Goal: Subscribe to service/newsletter

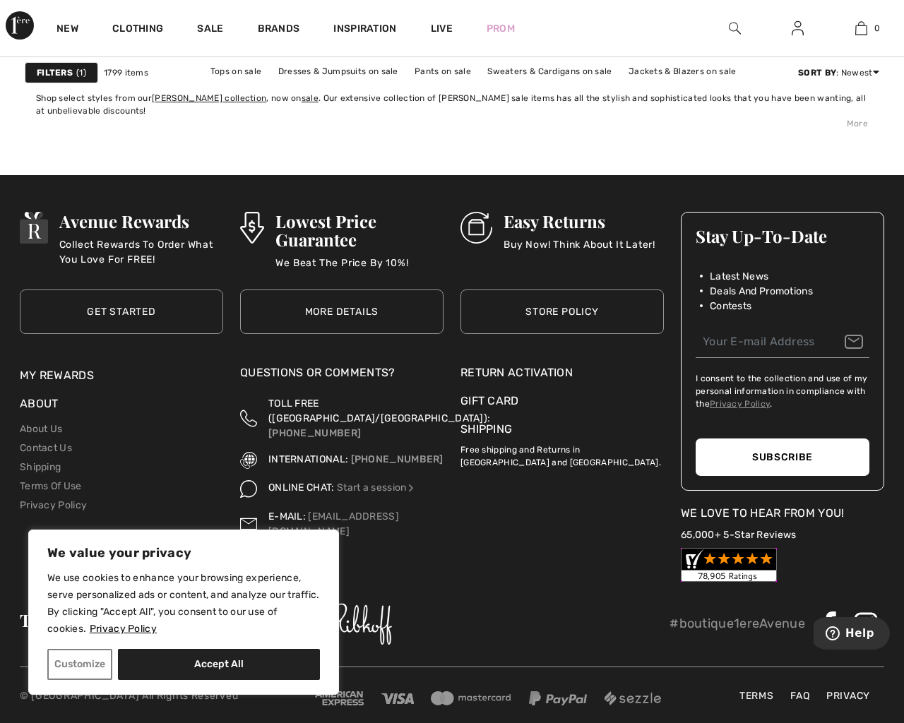
checkbox input "false"
type input "[EMAIL_ADDRESS][DOMAIN_NAME]"
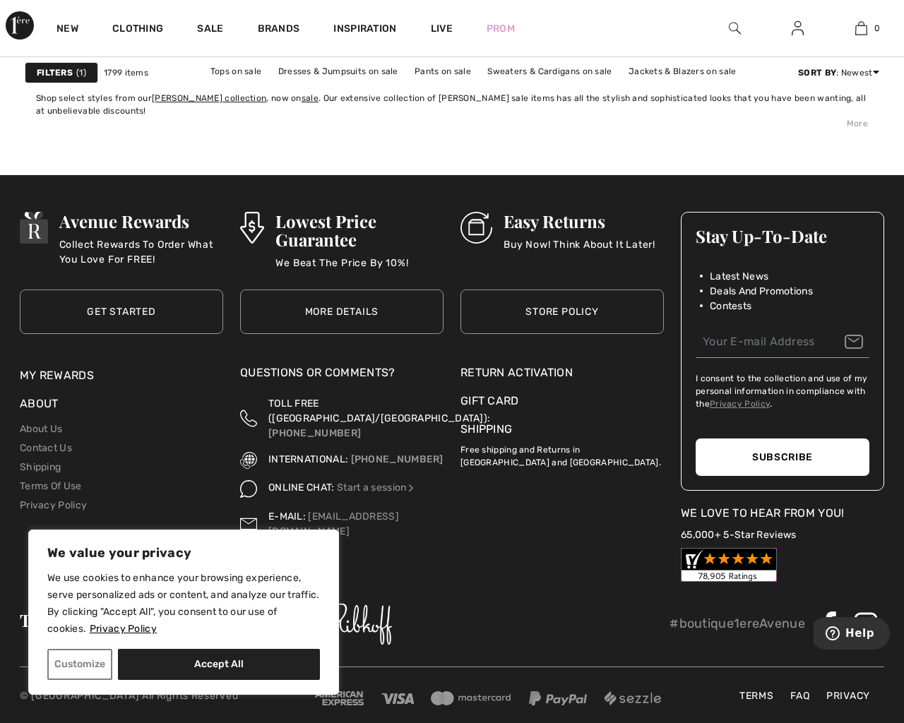
type input "[EMAIL_ADDRESS][DOMAIN_NAME]"
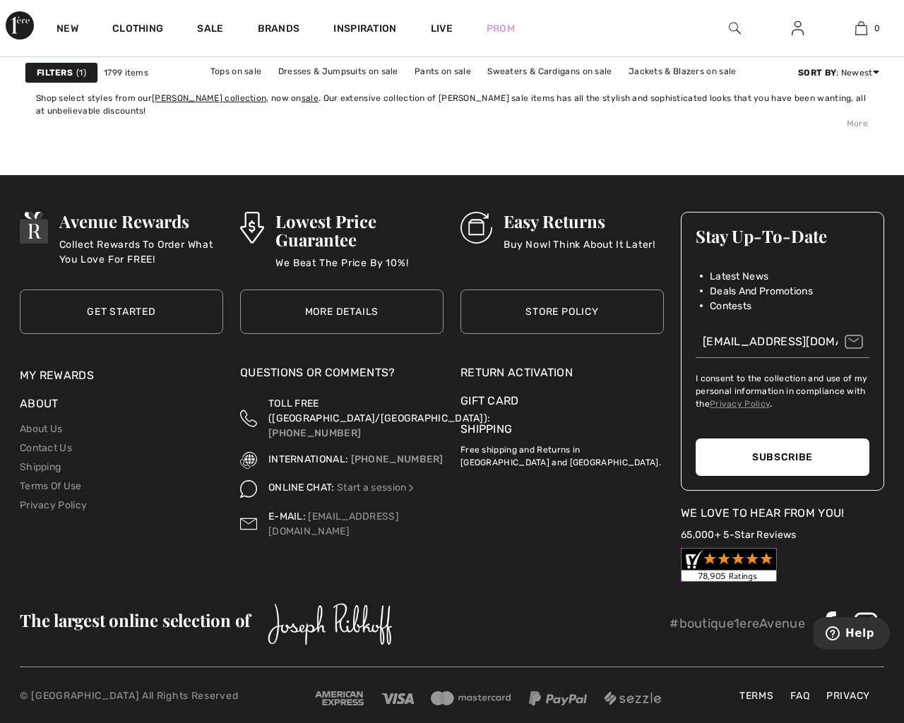
checkbox input "true"
type button "e"
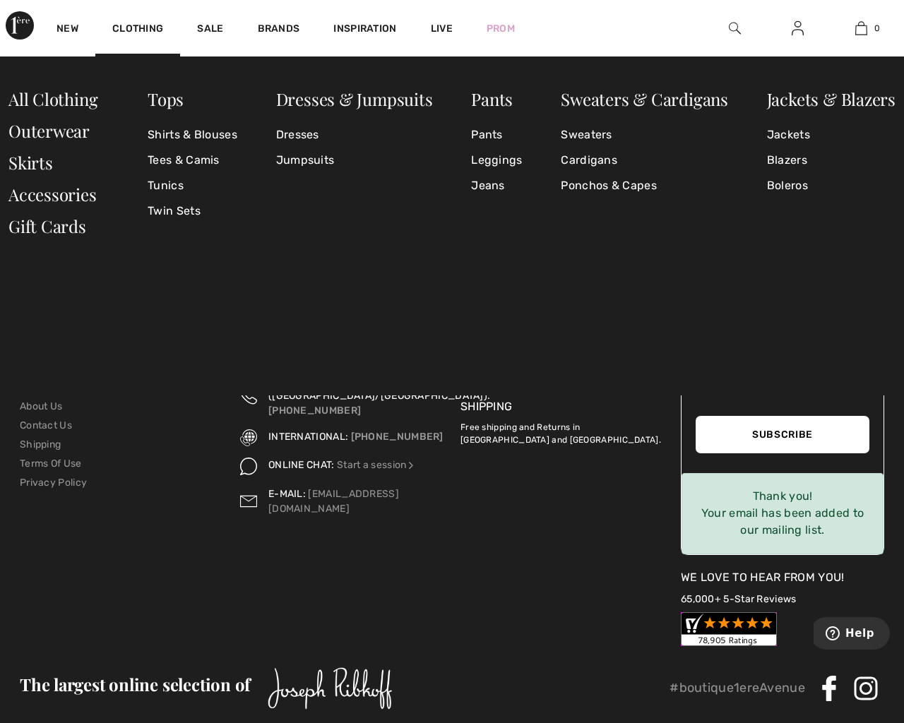
scroll to position [6226, 0]
